Goal: Obtain resource: Download file/media

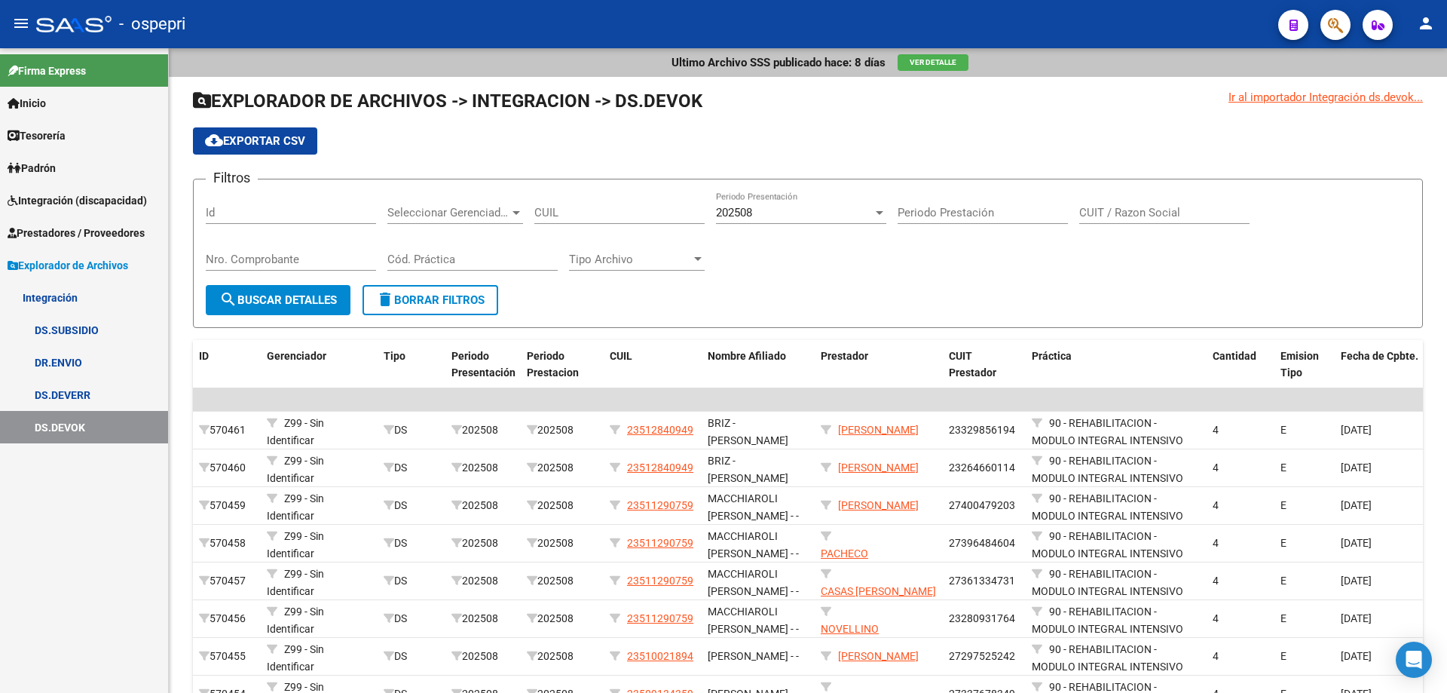
click at [69, 99] on link "Inicio" at bounding box center [84, 103] width 168 height 32
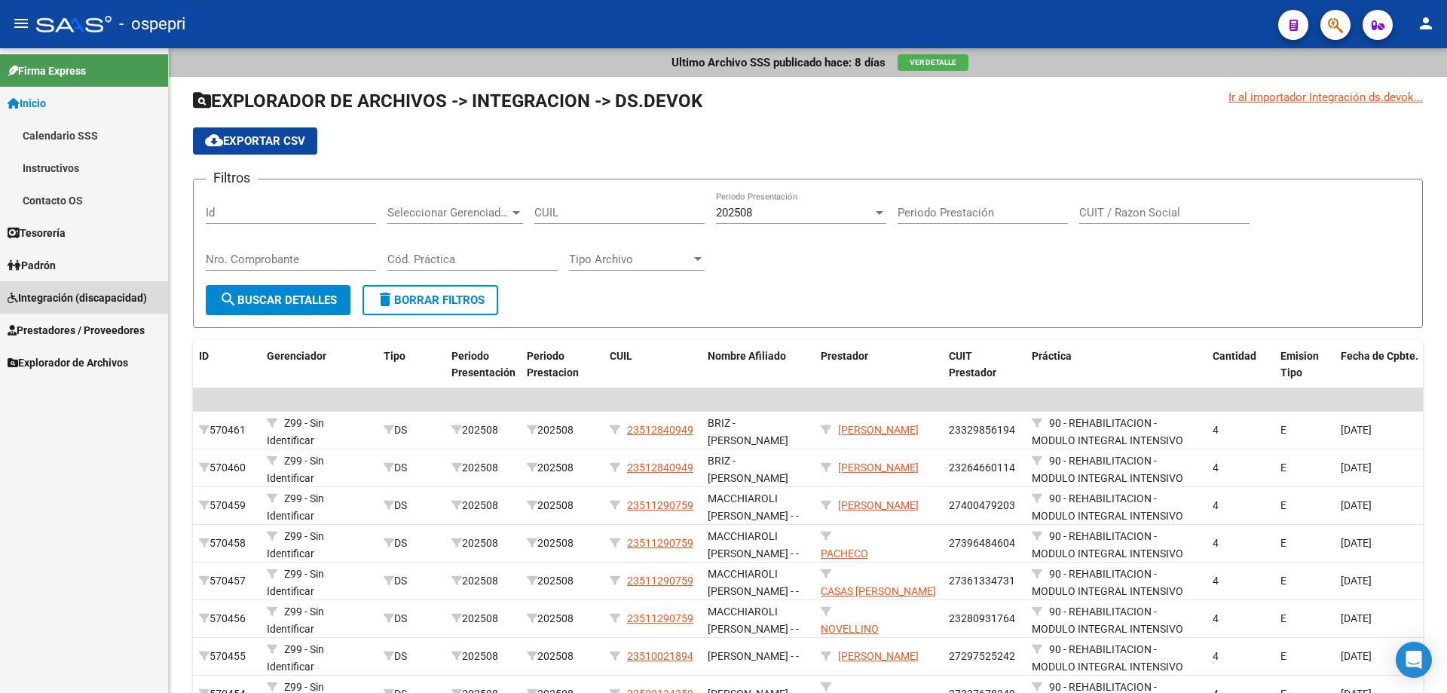
click at [66, 299] on span "Integración (discapacidad)" at bounding box center [77, 297] width 139 height 17
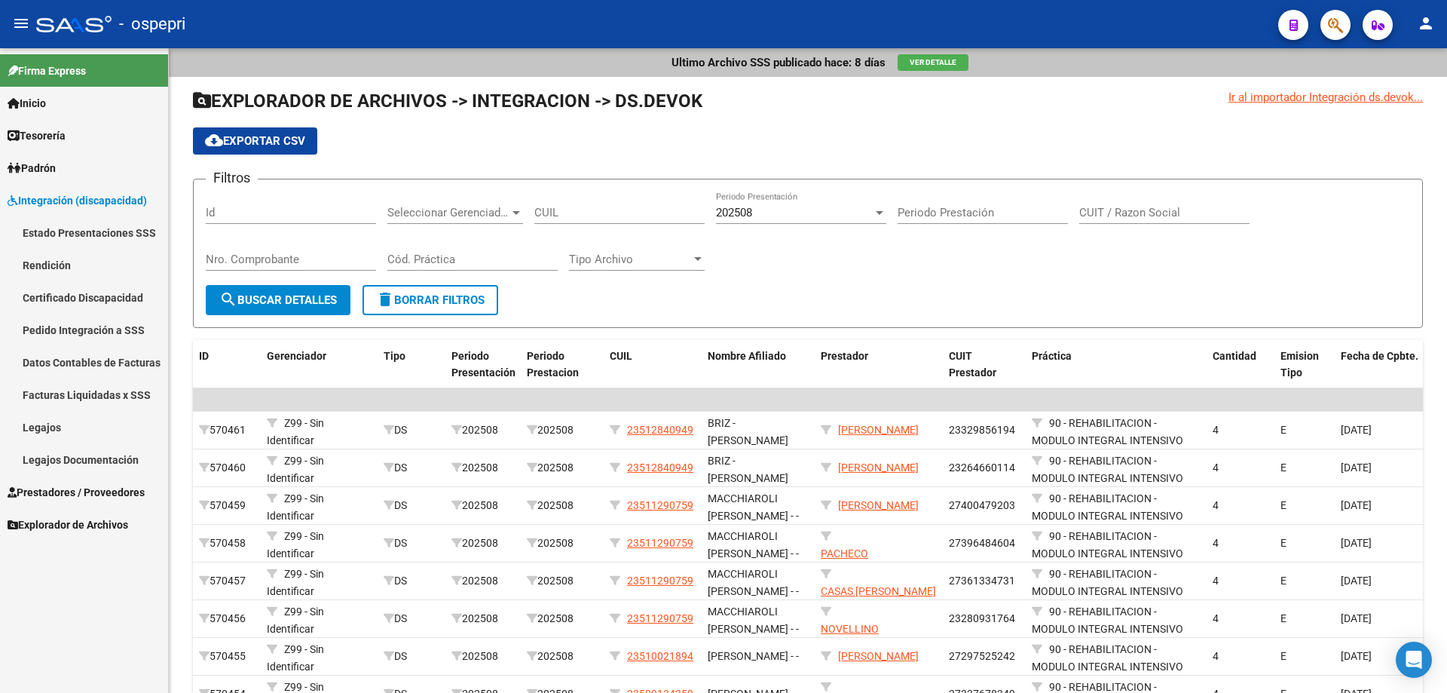
click at [87, 321] on link "Pedido Integración a SSS" at bounding box center [84, 330] width 168 height 32
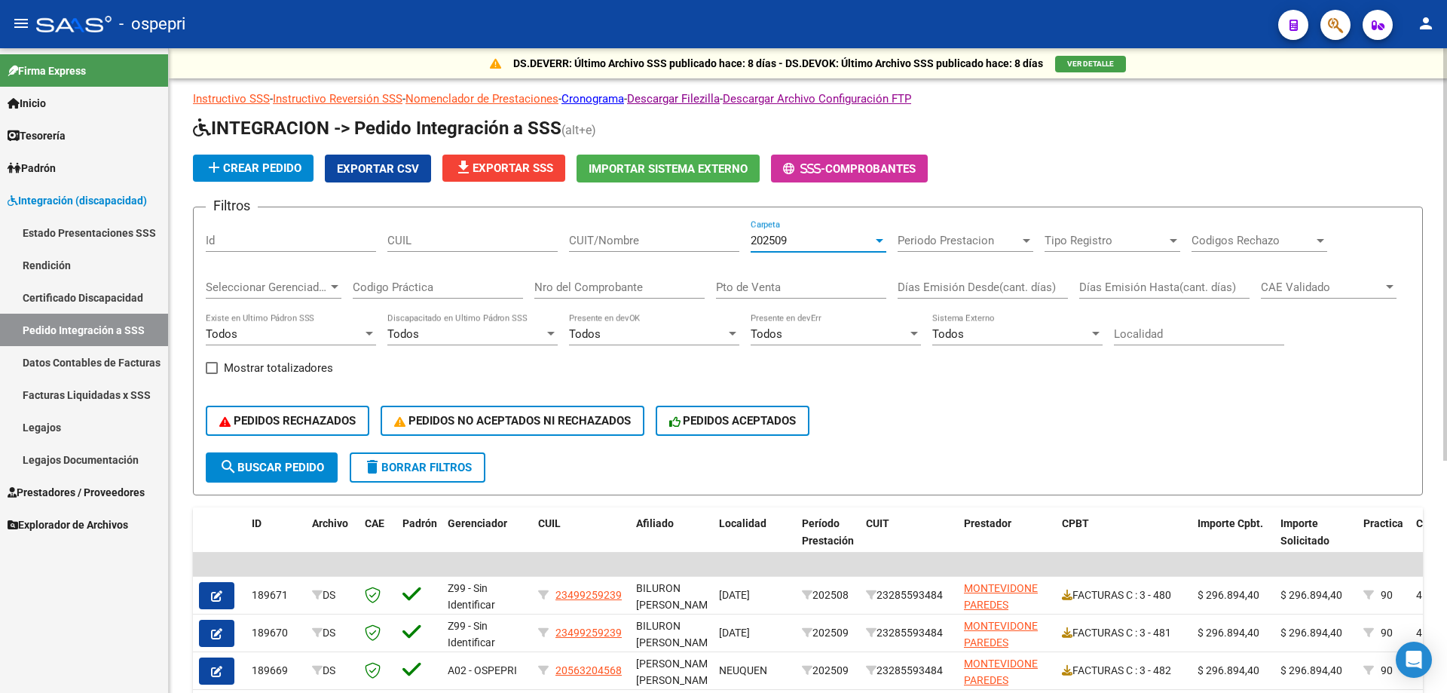
click at [869, 243] on div "202509" at bounding box center [812, 241] width 122 height 14
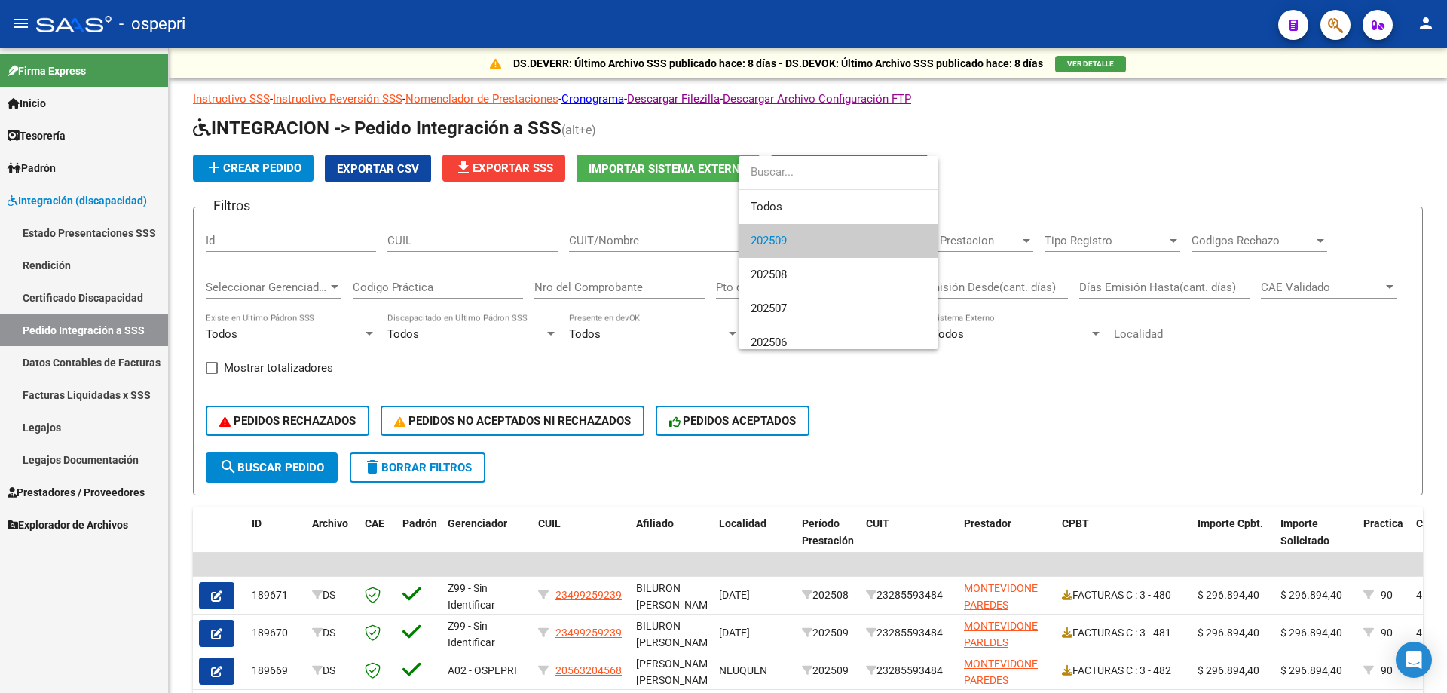
click at [795, 240] on span "202509" at bounding box center [839, 241] width 176 height 34
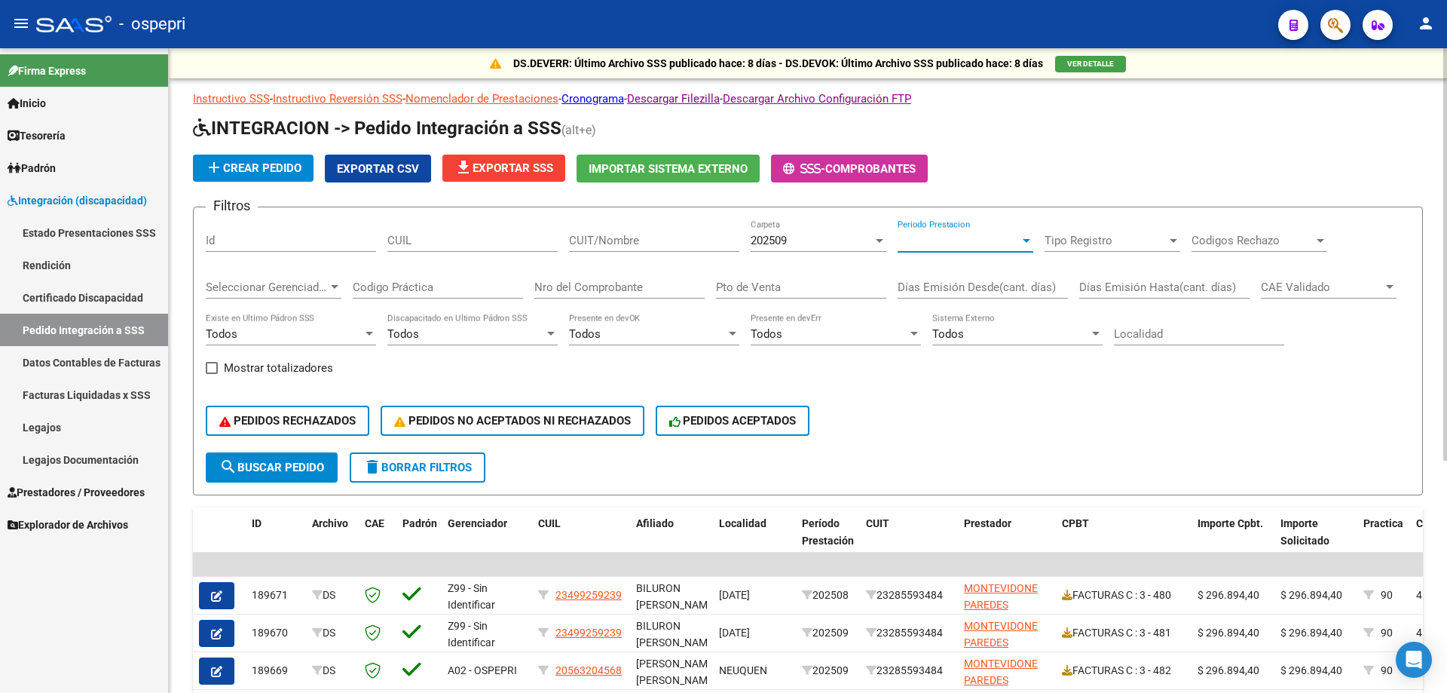
click at [963, 239] on span "Periodo Prestacion" at bounding box center [959, 241] width 122 height 14
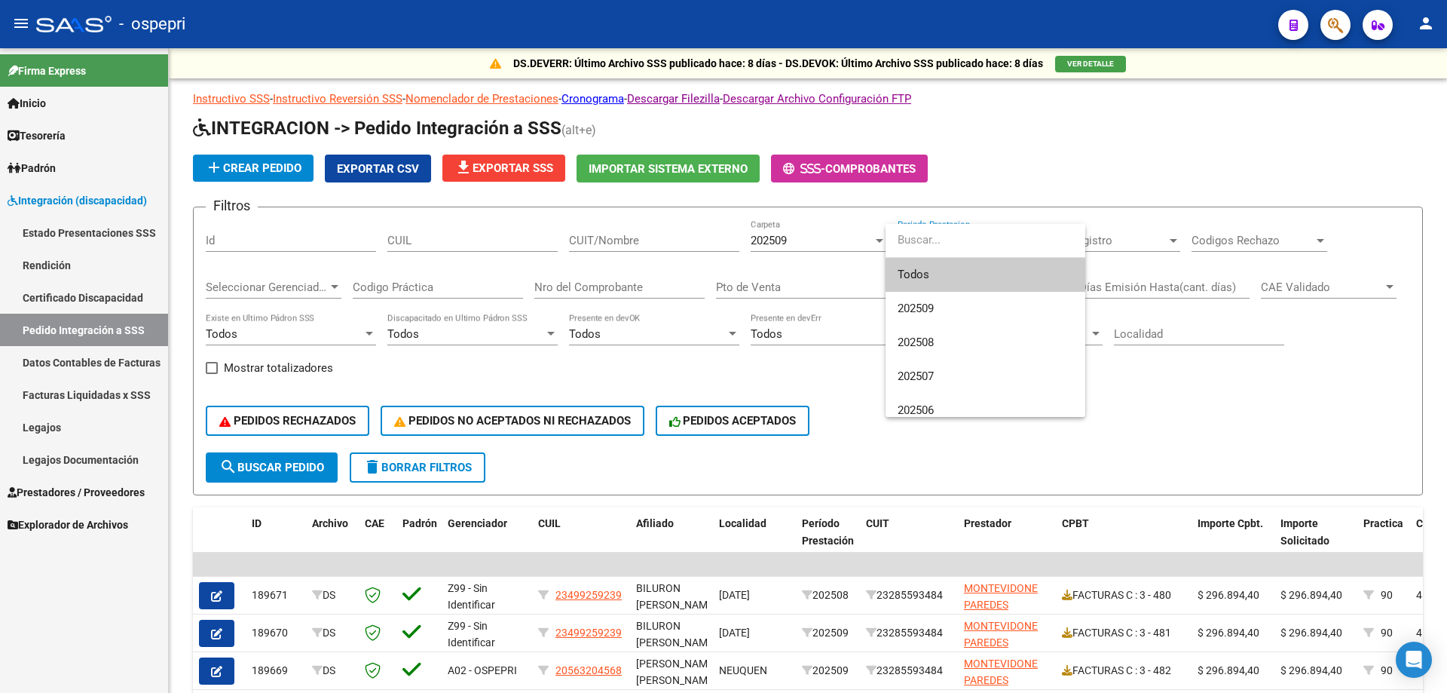
click at [908, 279] on span "Todos" at bounding box center [986, 275] width 176 height 34
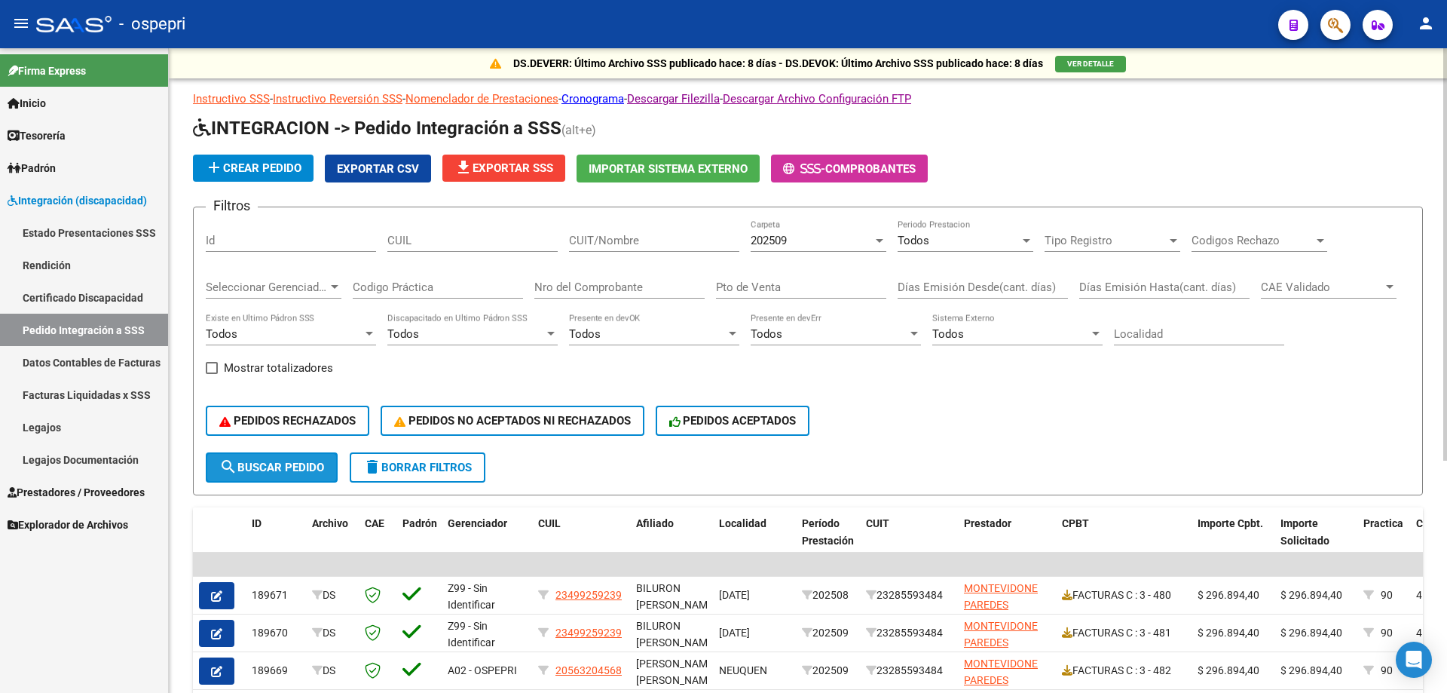
click at [280, 469] on span "search Buscar Pedido" at bounding box center [271, 468] width 105 height 14
click at [372, 166] on span "Exportar CSV" at bounding box center [378, 169] width 82 height 14
